Goal: Check status: Check status

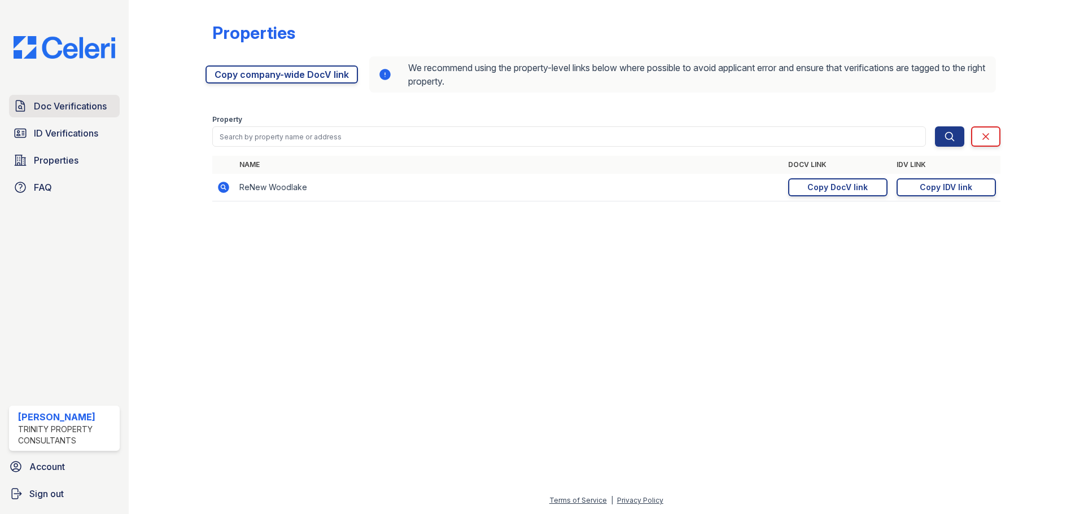
drag, startPoint x: 0, startPoint y: 0, endPoint x: 56, endPoint y: 102, distance: 115.9
click at [56, 102] on span "Doc Verifications" at bounding box center [70, 106] width 73 height 14
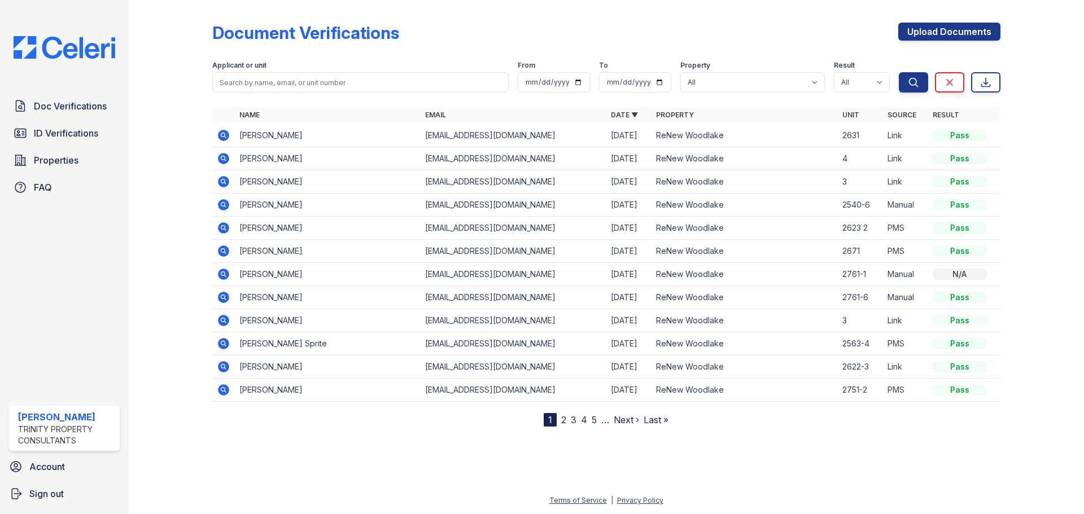
click at [226, 133] on icon at bounding box center [223, 135] width 11 height 11
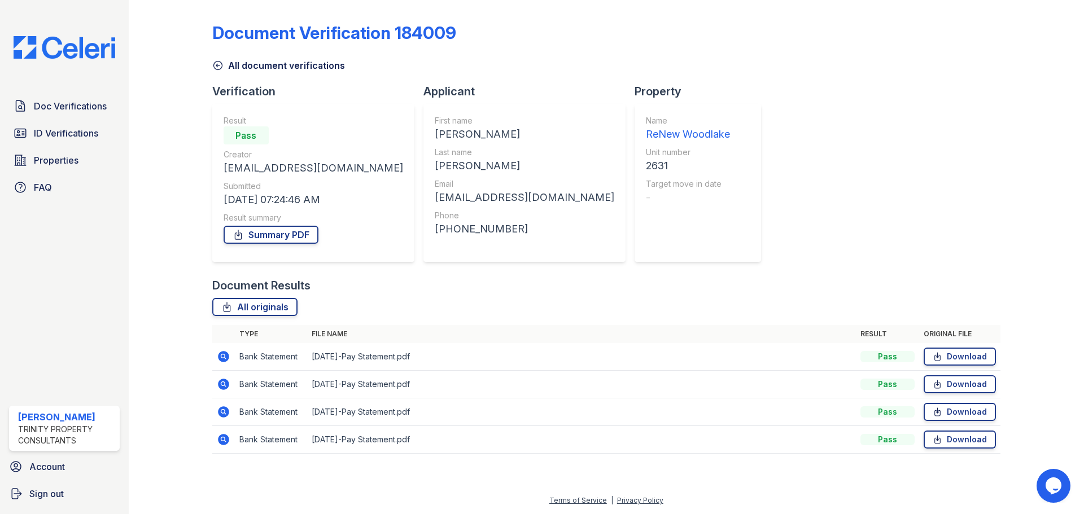
click at [224, 380] on icon at bounding box center [223, 384] width 11 height 11
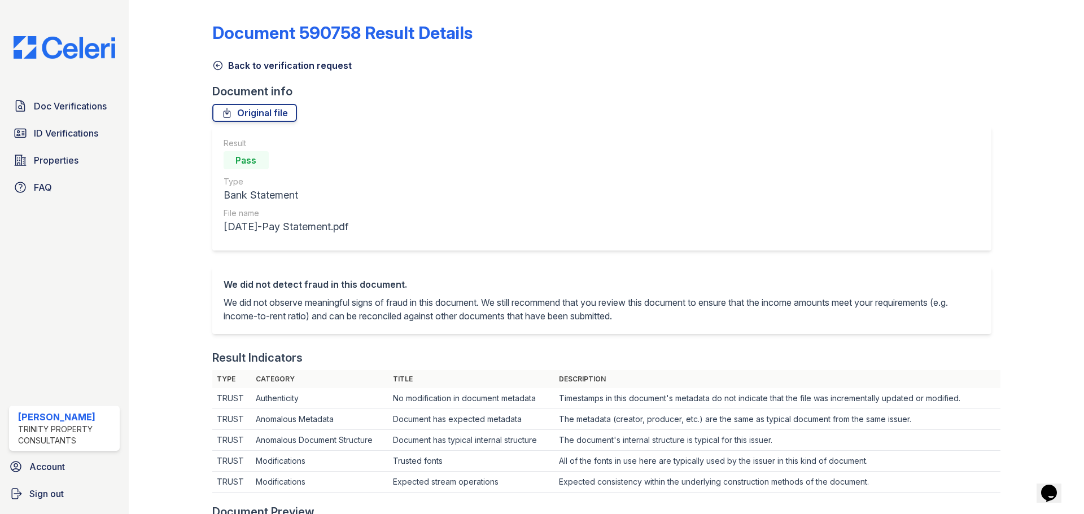
click at [211, 63] on div at bounding box center [179, 522] width 65 height 1034
click at [212, 65] on icon at bounding box center [217, 65] width 11 height 11
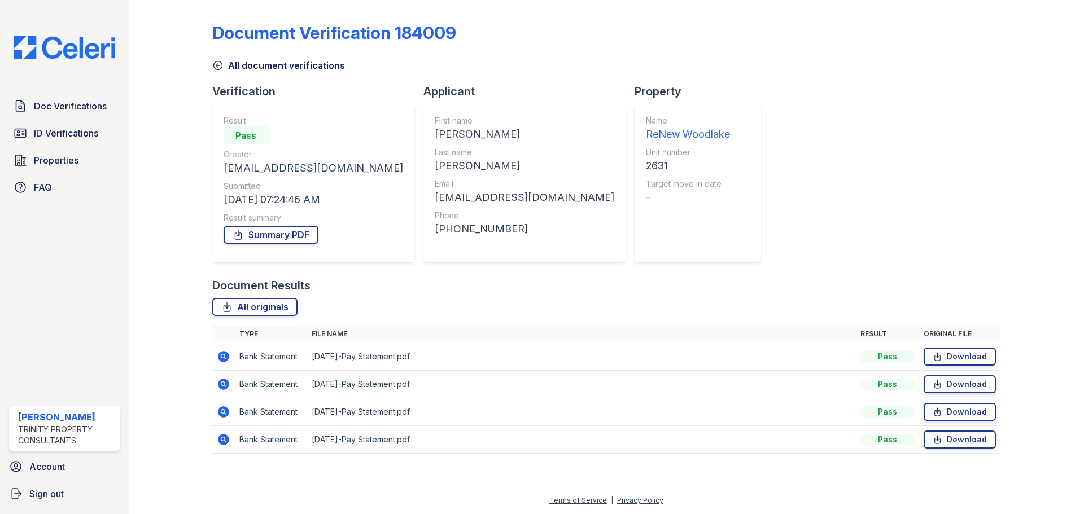
click at [223, 361] on icon at bounding box center [223, 356] width 11 height 11
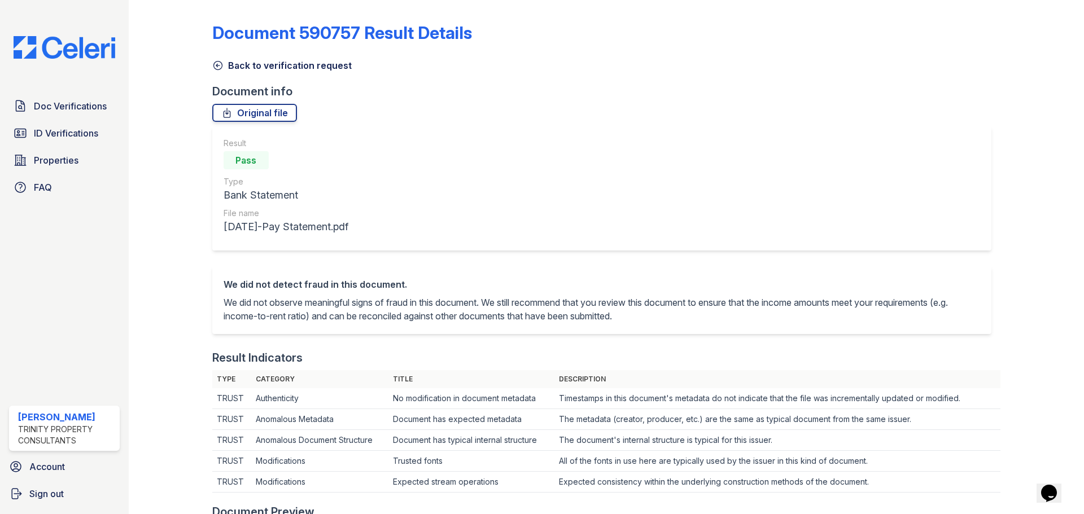
click at [222, 65] on icon at bounding box center [217, 65] width 11 height 11
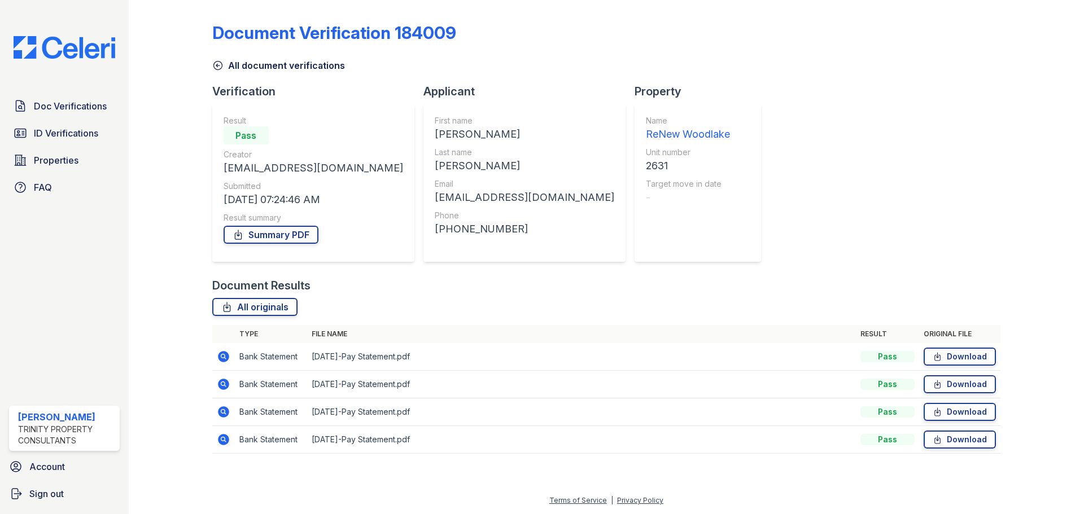
click at [224, 414] on icon at bounding box center [223, 411] width 11 height 11
